Goal: Use online tool/utility: Utilize a website feature to perform a specific function

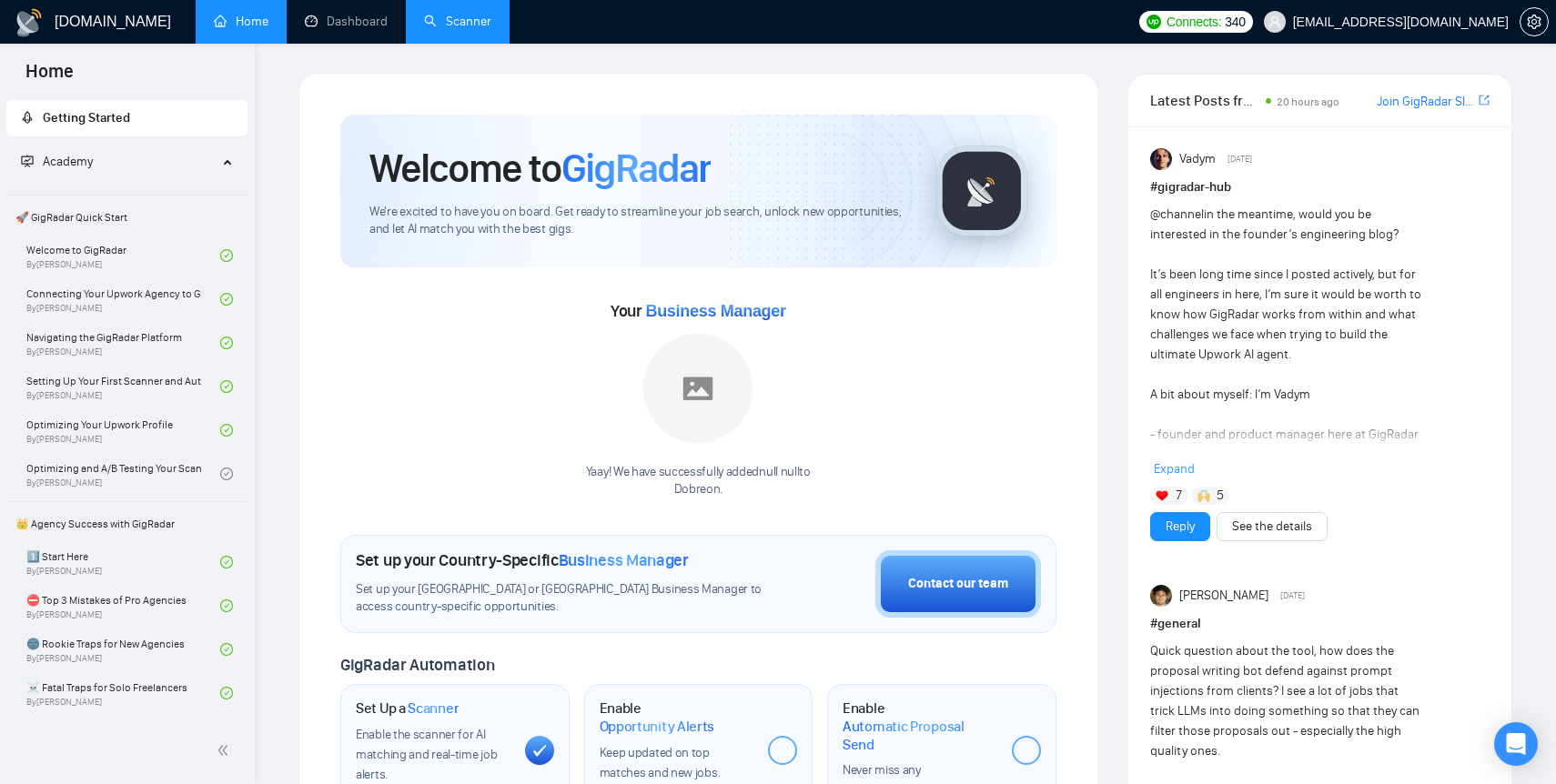
click at [460, 23] on link "Scanner" at bounding box center [458, 21] width 68 height 16
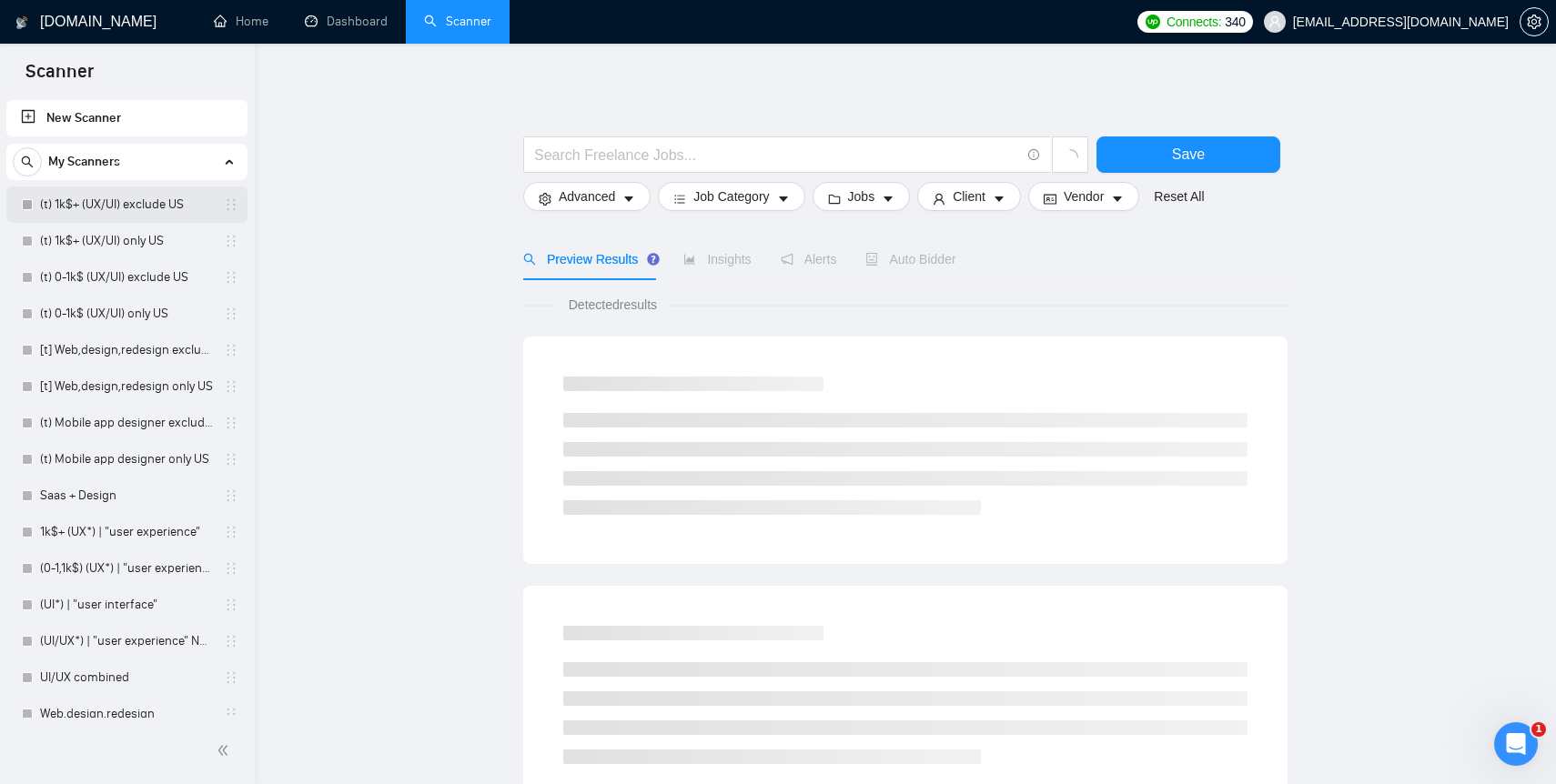
click at [105, 202] on link "(t) 1k$+ (UX/UI) exclude US" at bounding box center [126, 204] width 173 height 36
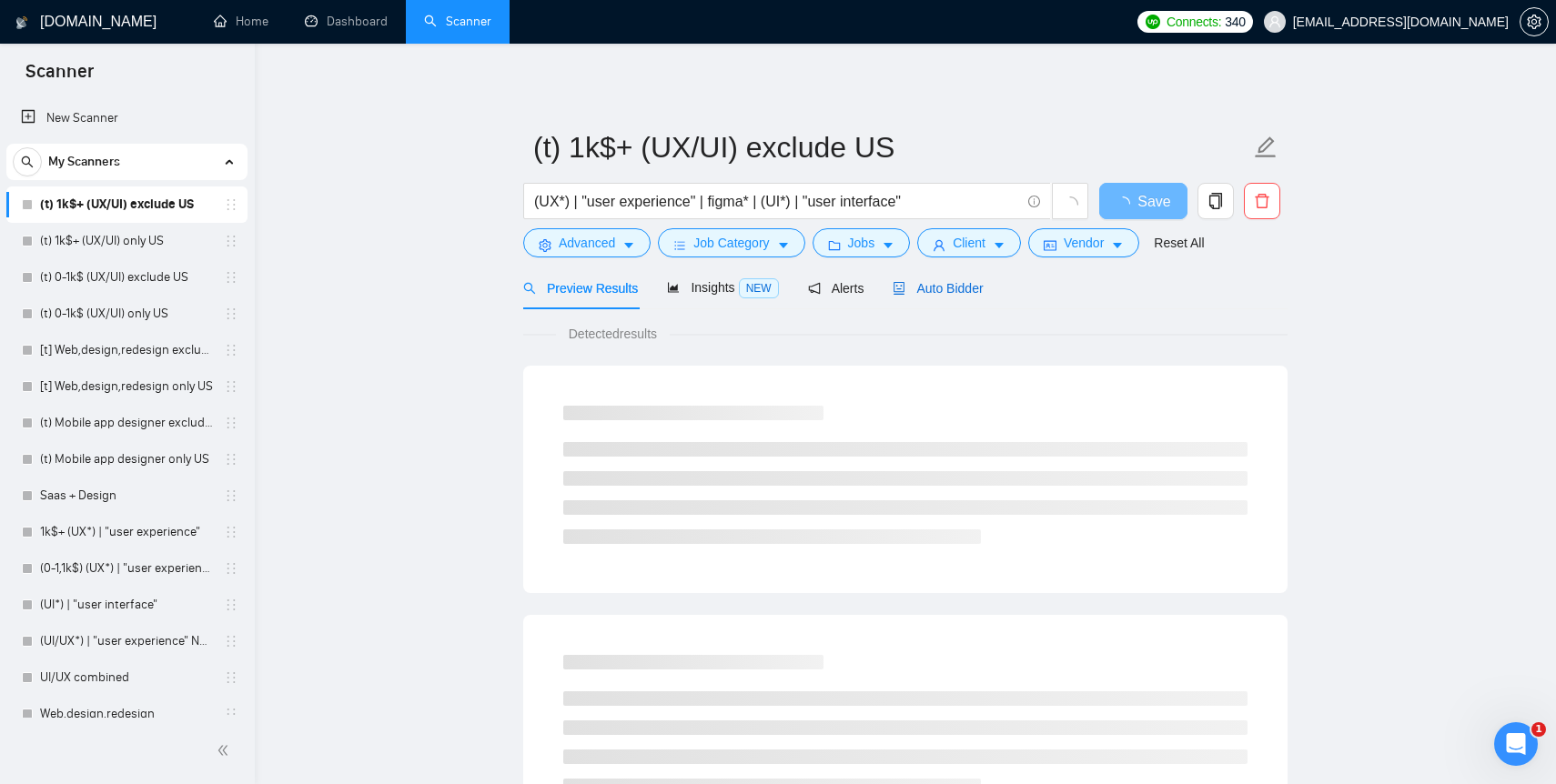
click at [925, 291] on span "Auto Bidder" at bounding box center [938, 289] width 90 height 15
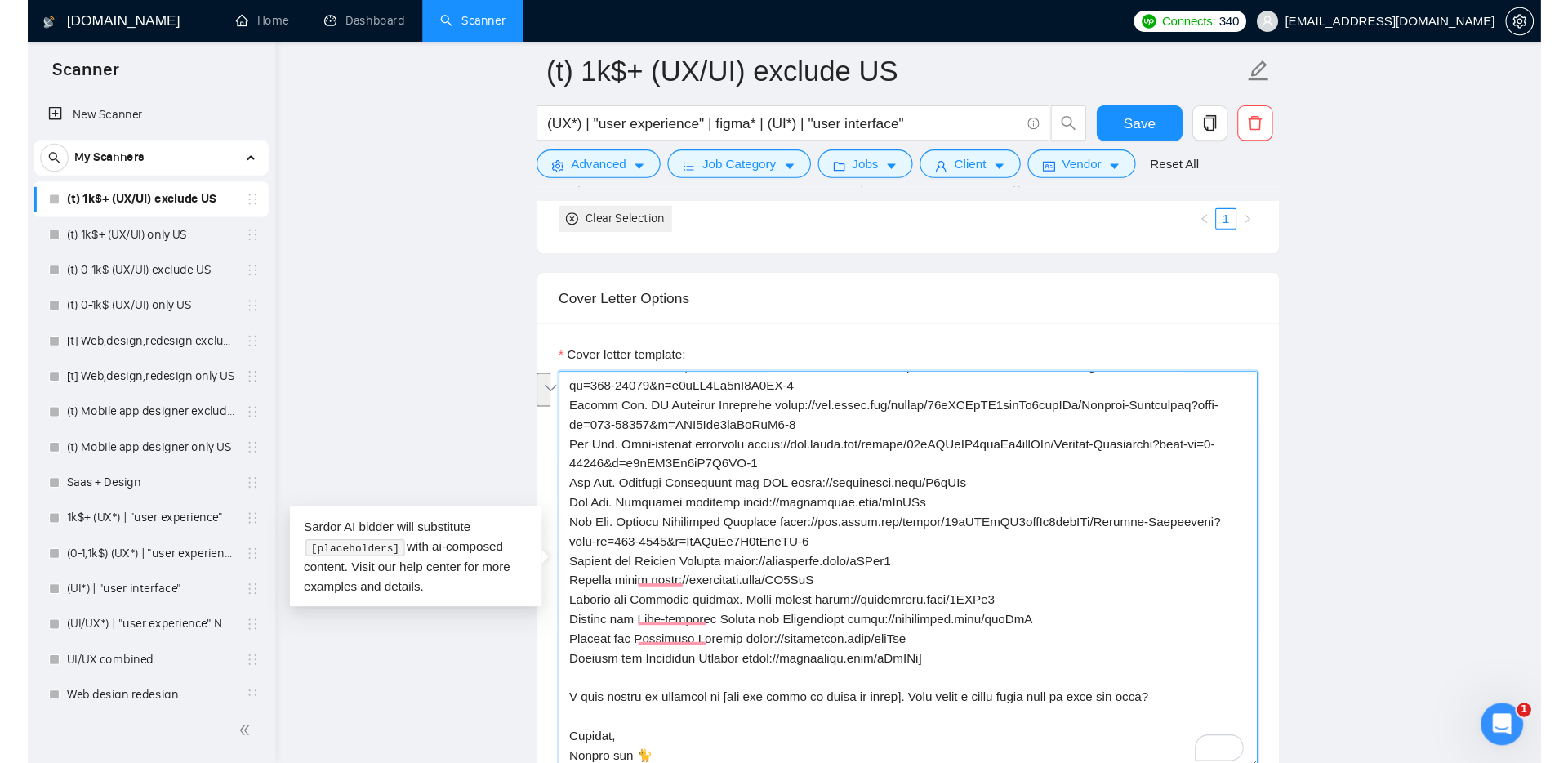
scroll to position [326, 0]
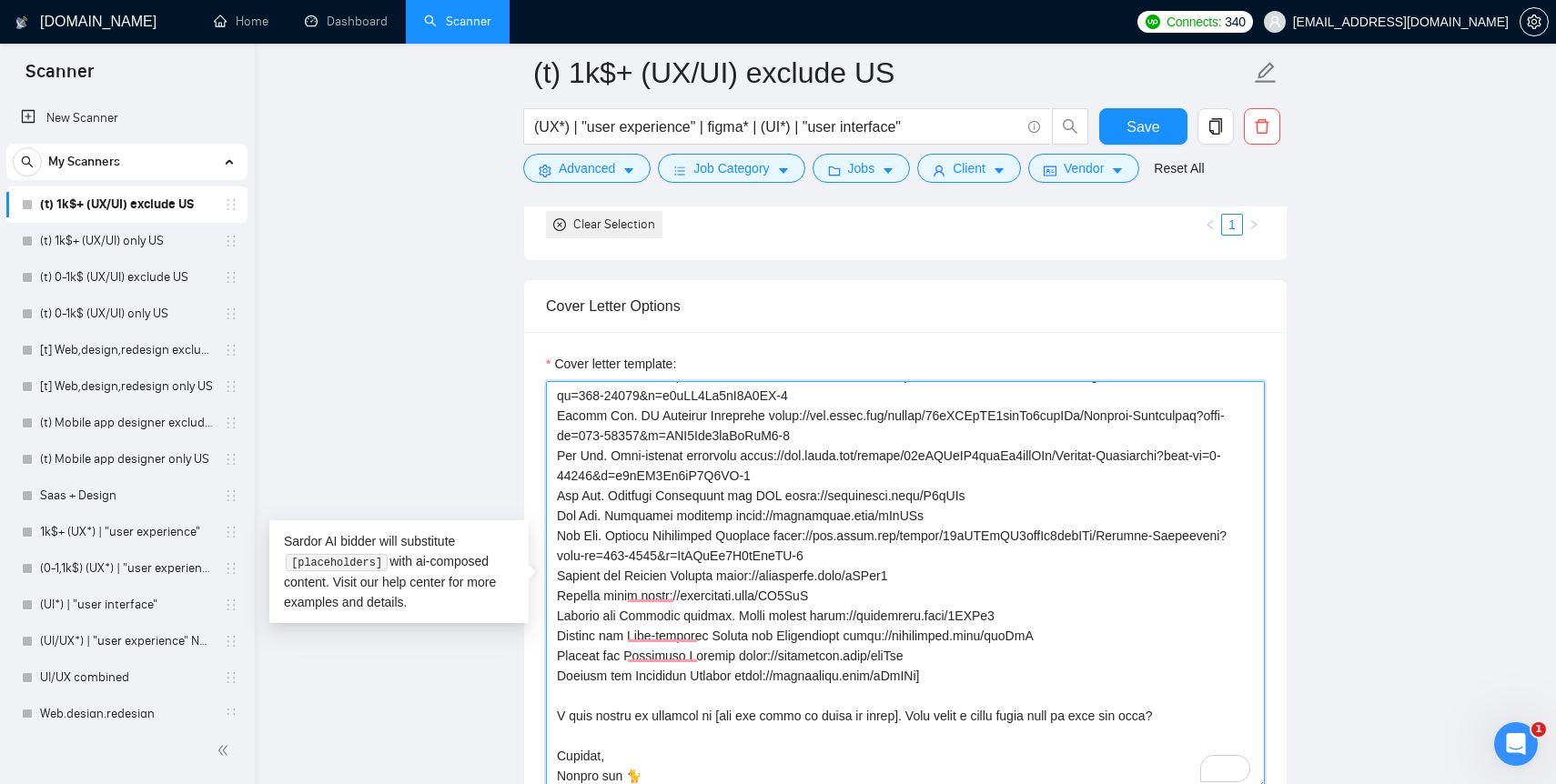
drag, startPoint x: 951, startPoint y: 651, endPoint x: 553, endPoint y: 625, distance: 398.8
click at [553, 625] on div "Cover Letter Options Cover letter template:" at bounding box center [905, 557] width 764 height 556
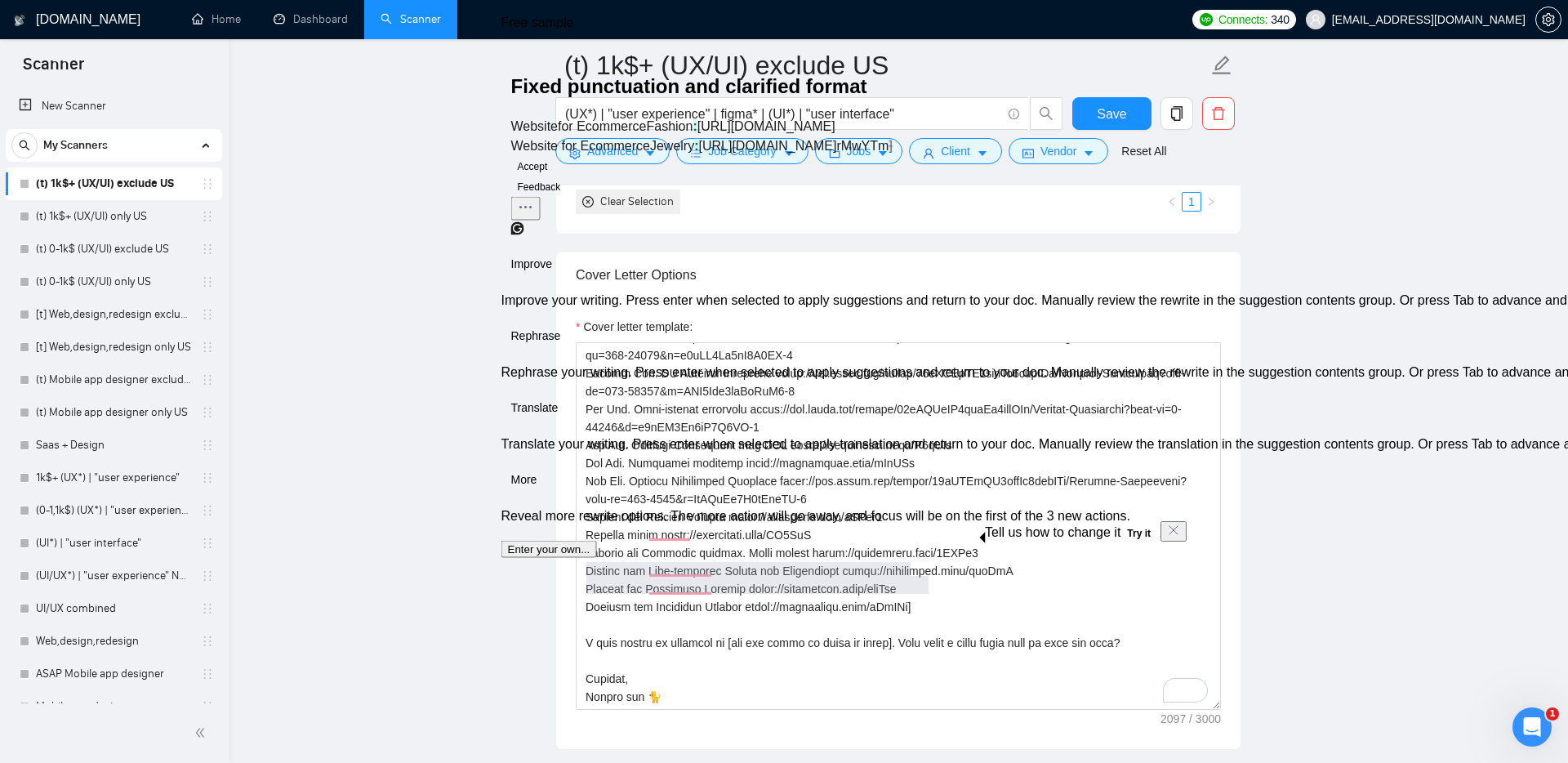
click at [352, 431] on main "(t) 1k$+ (UX/UI) exclude US (UX*) | "user experience" | figma* | (UI*) | "user …" at bounding box center [898, 519] width 1287 height 4333
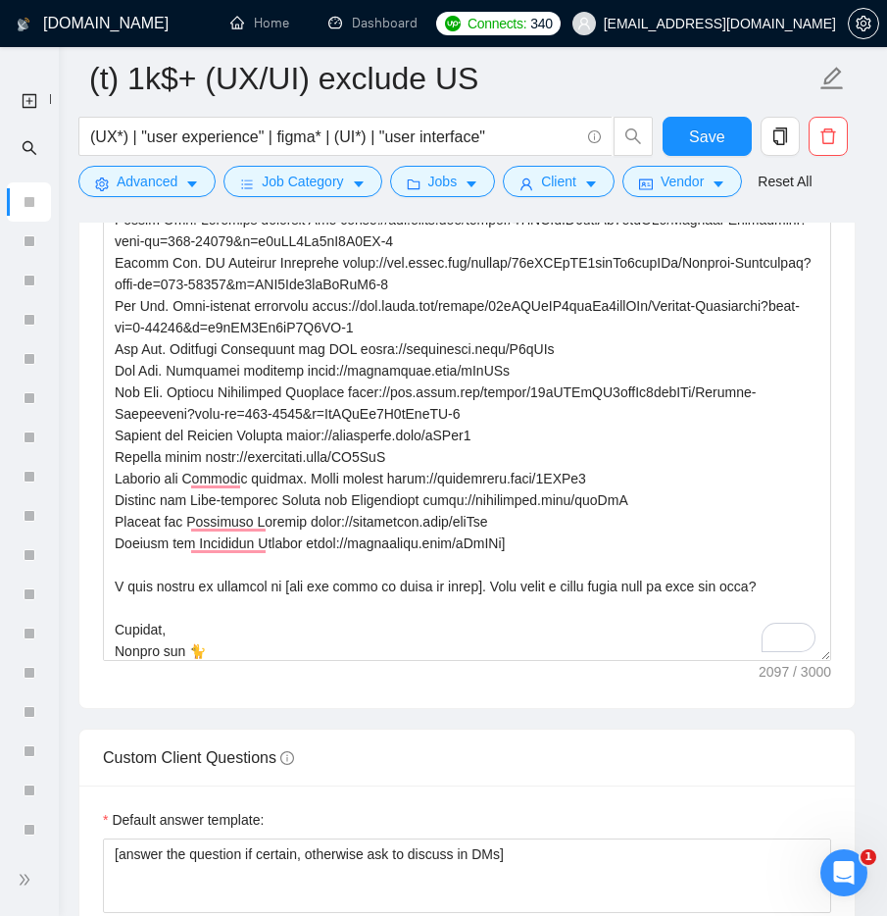
scroll to position [0, 0]
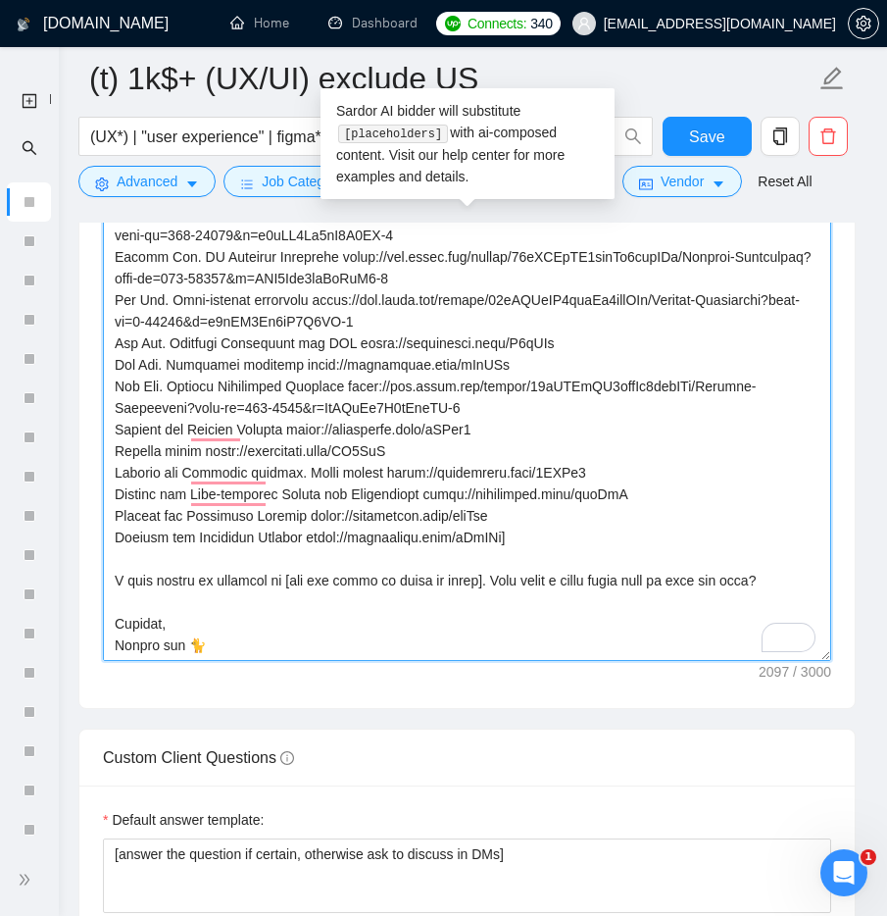
drag, startPoint x: 547, startPoint y: 515, endPoint x: 325, endPoint y: 504, distance: 221.8
click at [325, 504] on textarea "Cover letter template:" at bounding box center [467, 440] width 728 height 441
click at [326, 504] on textarea "Cover letter template:" at bounding box center [467, 440] width 728 height 441
drag, startPoint x: 323, startPoint y: 501, endPoint x: 507, endPoint y: 500, distance: 184.3
click at [507, 500] on textarea "Cover letter template:" at bounding box center [467, 440] width 728 height 441
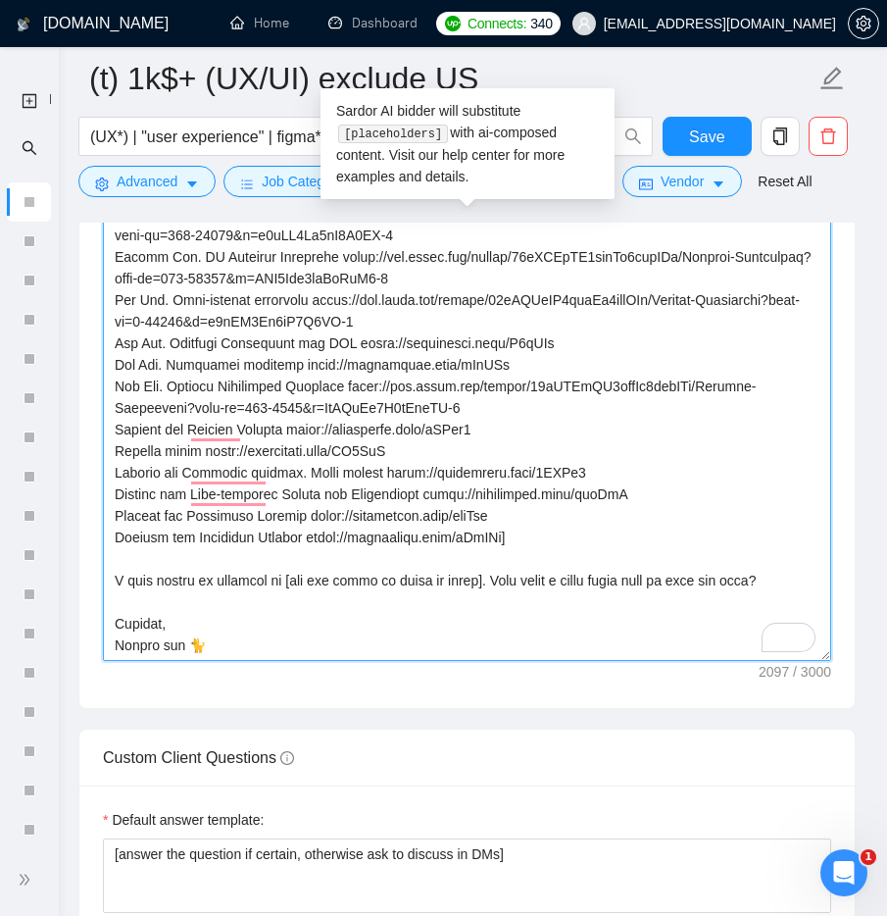
drag, startPoint x: 519, startPoint y: 523, endPoint x: 323, endPoint y: 522, distance: 196.1
click at [323, 522] on textarea "Cover letter template:" at bounding box center [467, 440] width 728 height 441
